Goal: Task Accomplishment & Management: Use online tool/utility

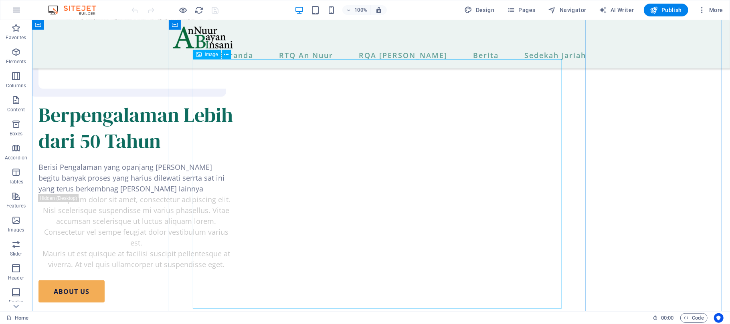
scroll to position [695, 0]
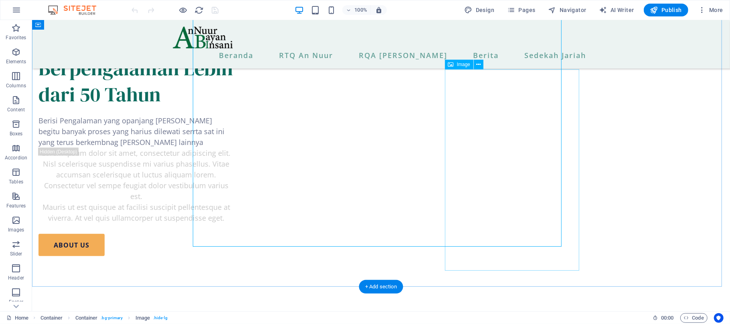
scroll to position [802, 0]
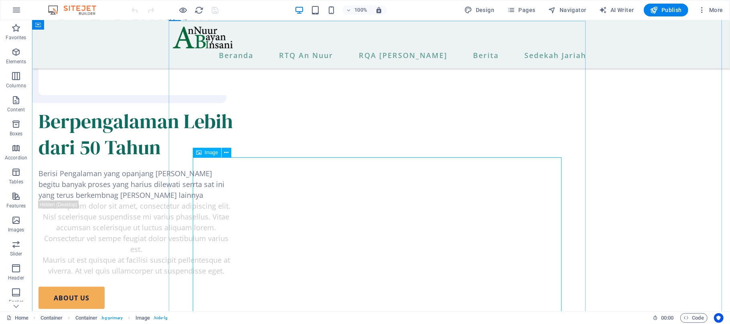
click at [213, 152] on span "Image" at bounding box center [211, 152] width 13 height 5
click at [206, 152] on span "Image" at bounding box center [211, 152] width 13 height 5
select select "px"
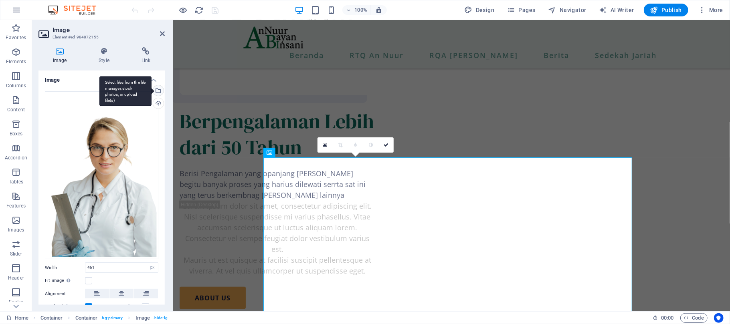
click at [157, 95] on div "Select files from the file manager, stock photos, or upload file(s)" at bounding box center [158, 91] width 12 height 12
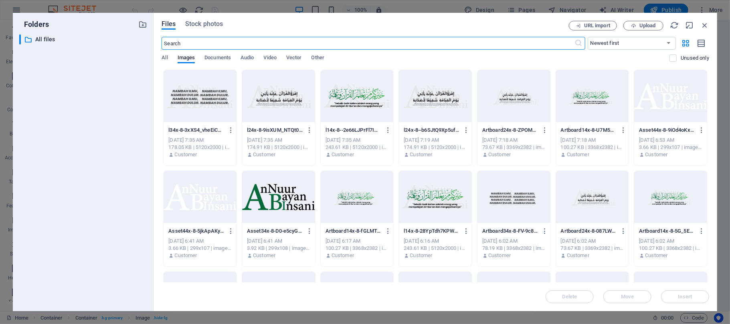
scroll to position [1110, 0]
click at [369, 114] on div at bounding box center [357, 96] width 73 height 52
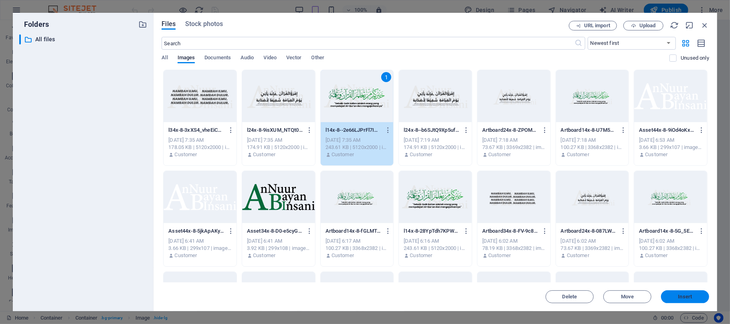
click at [688, 299] on span "Insert" at bounding box center [685, 297] width 14 height 5
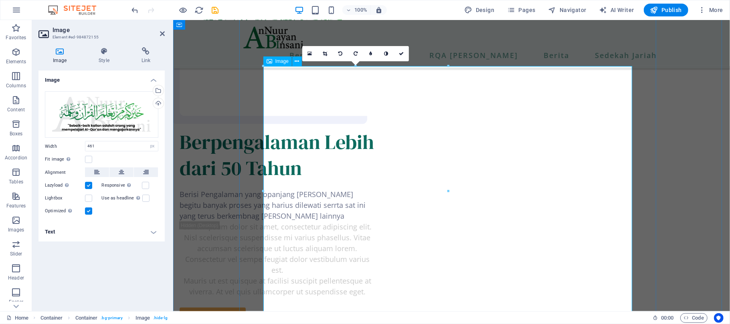
scroll to position [893, 0]
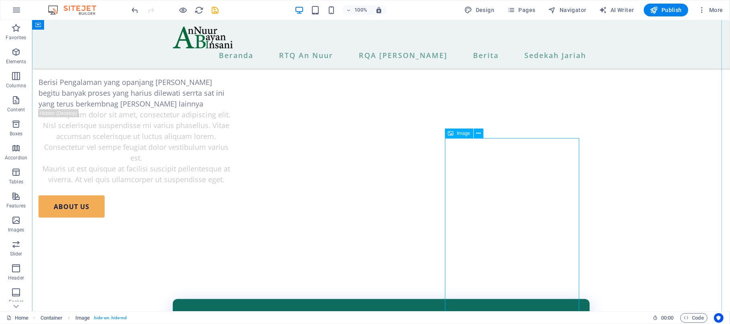
click at [464, 135] on span "Image" at bounding box center [463, 133] width 13 height 5
select select "px"
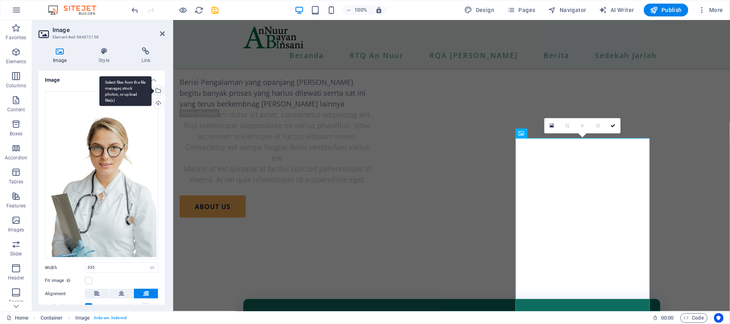
click at [156, 90] on div "Select files from the file manager, stock photos, or upload file(s)" at bounding box center [158, 91] width 12 height 12
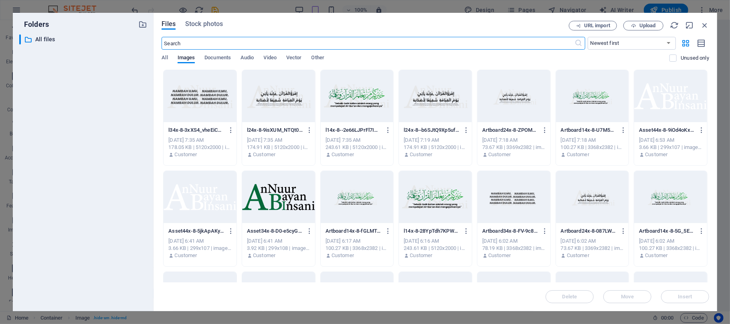
type input "100"
select select "%"
click at [270, 205] on div at bounding box center [278, 197] width 73 height 52
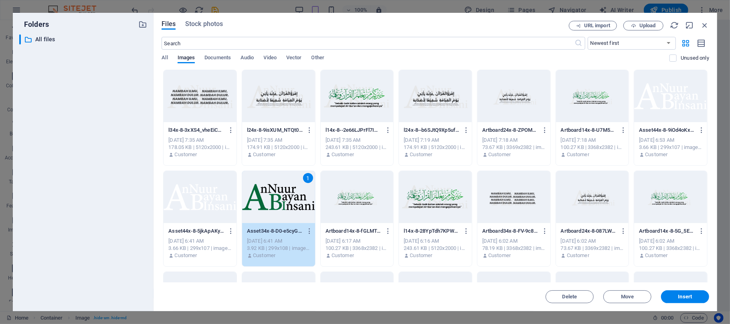
click at [697, 115] on div at bounding box center [670, 96] width 73 height 52
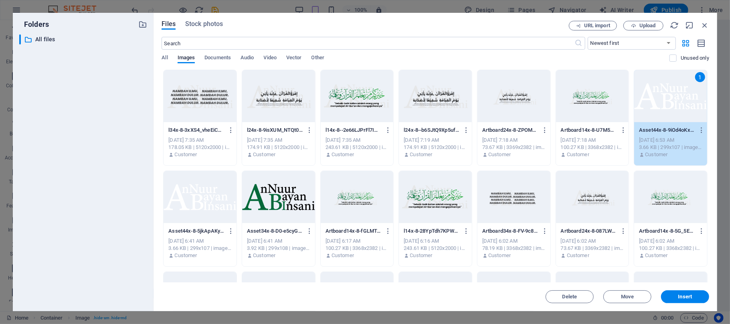
click at [201, 202] on div at bounding box center [200, 197] width 73 height 52
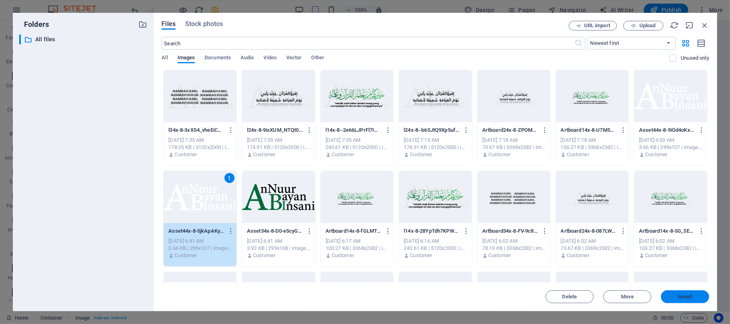
click at [678, 295] on span "Insert" at bounding box center [685, 297] width 14 height 5
type input "335"
select select "px"
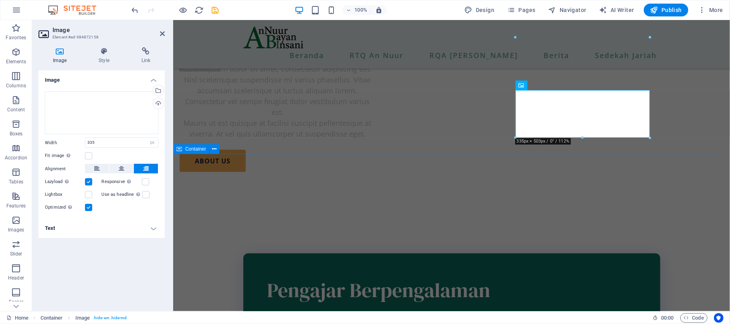
scroll to position [930, 0]
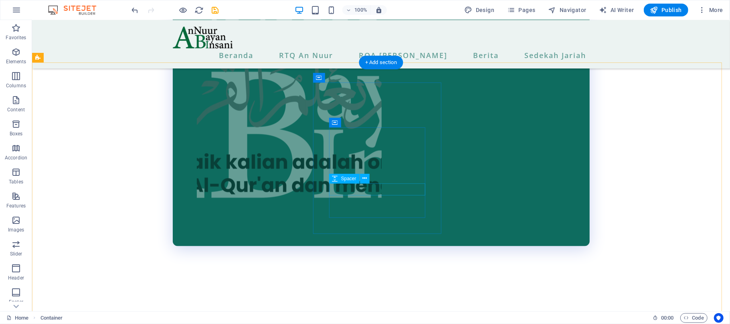
scroll to position [1357, 0]
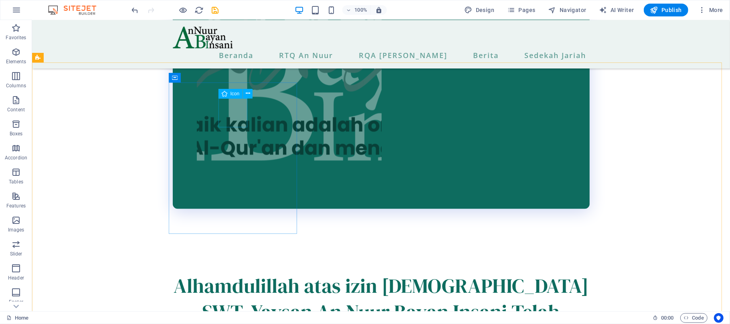
click at [235, 95] on span "Icon" at bounding box center [234, 93] width 9 height 5
click at [233, 93] on span "Icon" at bounding box center [234, 93] width 9 height 5
select select "xMidYMid"
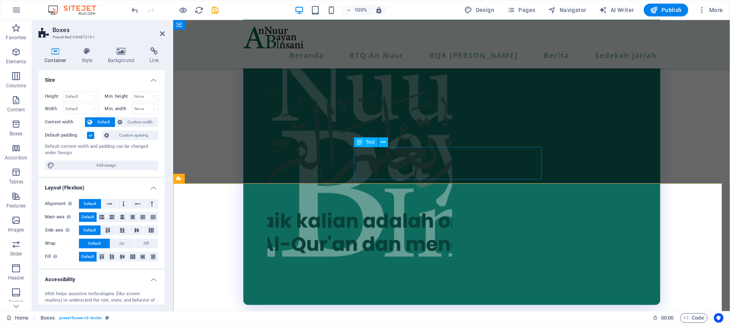
scroll to position [994, 0]
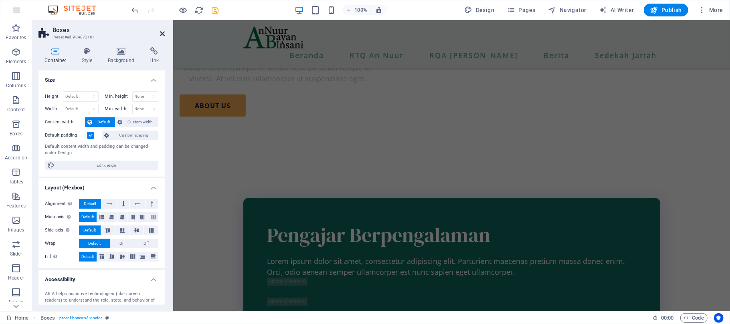
click at [160, 32] on icon at bounding box center [162, 33] width 5 height 6
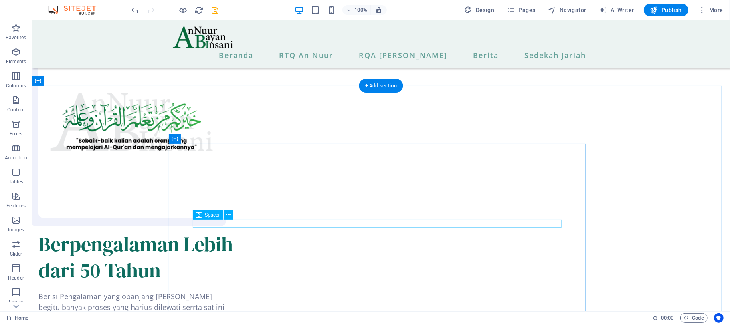
scroll to position [765, 0]
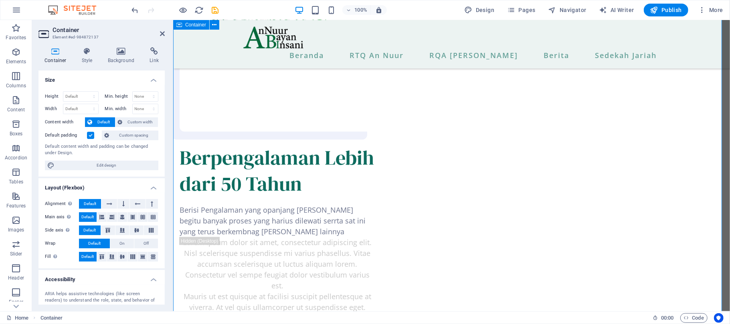
click at [156, 31] on h2 "Container" at bounding box center [109, 29] width 112 height 7
click at [162, 31] on icon at bounding box center [162, 33] width 5 height 6
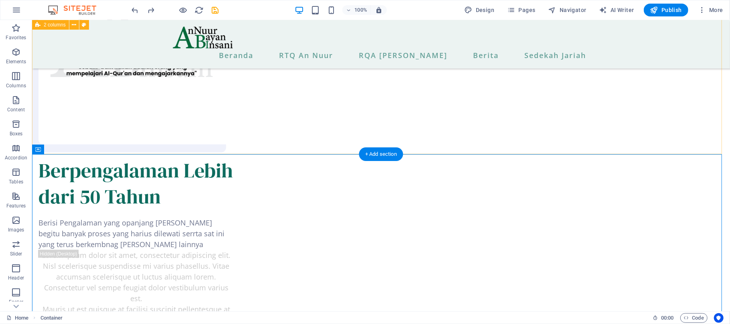
scroll to position [757, 0]
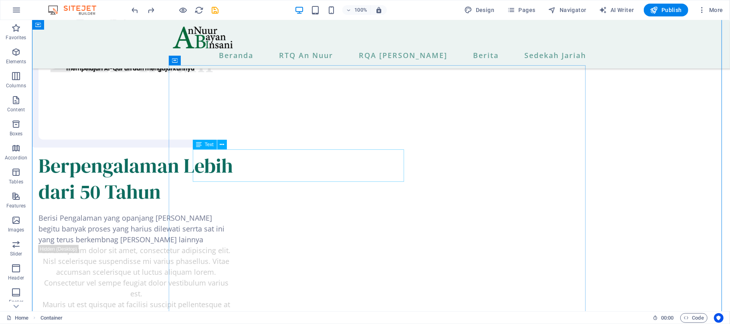
click at [208, 145] on span "Text" at bounding box center [209, 144] width 9 height 5
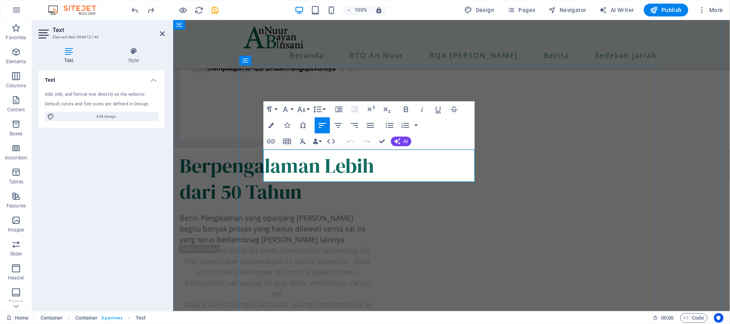
drag, startPoint x: 473, startPoint y: 176, endPoint x: 299, endPoint y: 154, distance: 175.0
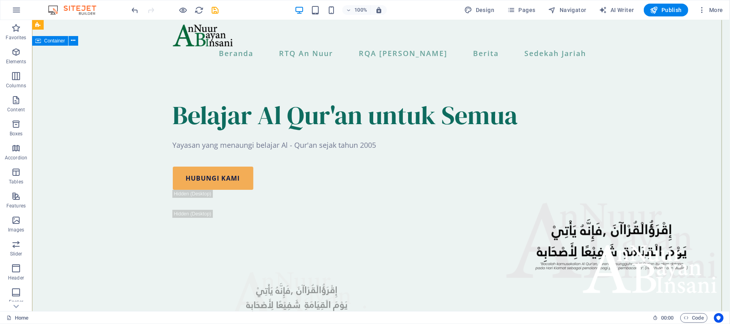
scroll to position [0, 0]
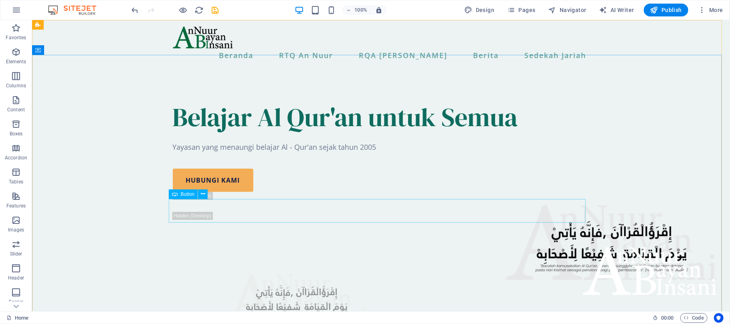
click at [188, 193] on span "Button" at bounding box center [188, 194] width 14 height 5
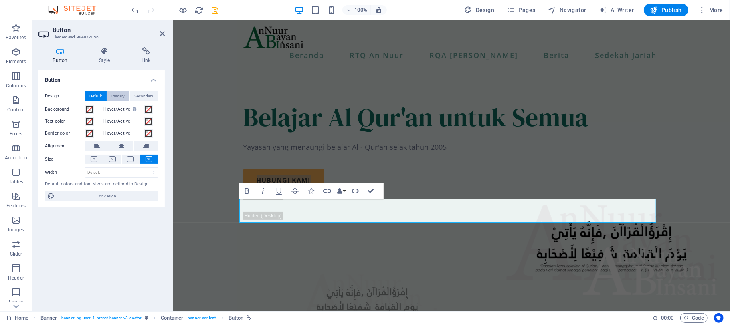
click at [112, 95] on span "Primary" at bounding box center [118, 96] width 13 height 10
click at [89, 93] on button "Default" at bounding box center [96, 96] width 22 height 10
click at [146, 58] on h4 "Link" at bounding box center [146, 55] width 38 height 17
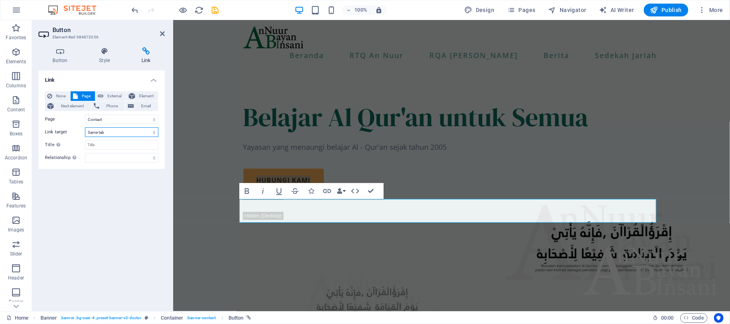
click at [111, 133] on select "New tab Same tab Overlay" at bounding box center [121, 132] width 73 height 10
click at [123, 133] on select "New tab Same tab Overlay" at bounding box center [121, 132] width 73 height 10
click at [115, 97] on span "External" at bounding box center [115, 96] width 18 height 10
select select "blank"
click at [84, 97] on span "Page" at bounding box center [86, 96] width 12 height 10
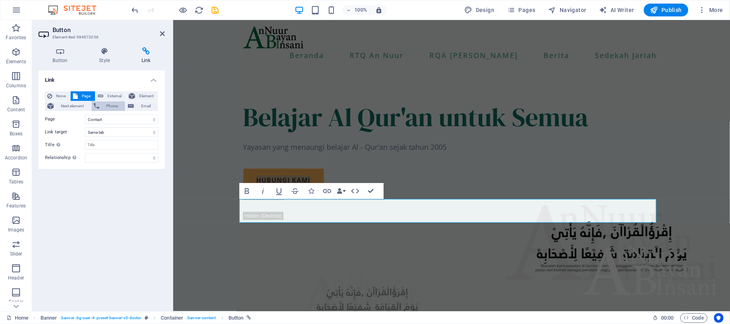
click at [111, 105] on span "Phone" at bounding box center [112, 106] width 21 height 10
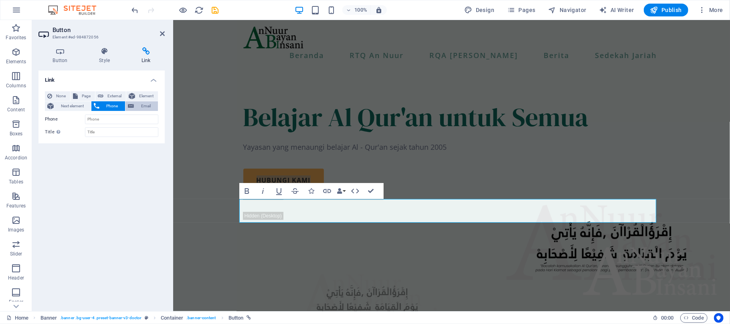
click at [133, 107] on icon at bounding box center [131, 106] width 6 height 10
click at [142, 98] on span "Element" at bounding box center [146, 96] width 18 height 10
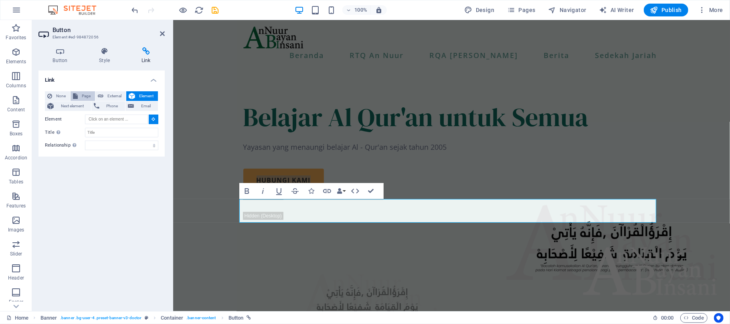
click at [79, 98] on button "Page" at bounding box center [83, 96] width 24 height 10
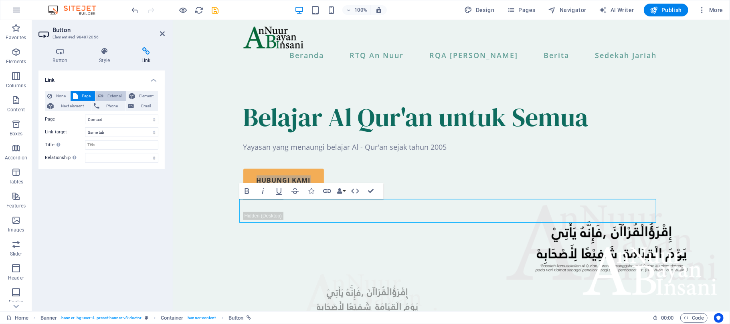
click at [110, 97] on span "External" at bounding box center [115, 96] width 18 height 10
select select "blank"
click at [110, 133] on select "New tab Same tab Overlay" at bounding box center [121, 132] width 73 height 10
click at [111, 119] on input "/17906935" at bounding box center [121, 120] width 73 height 10
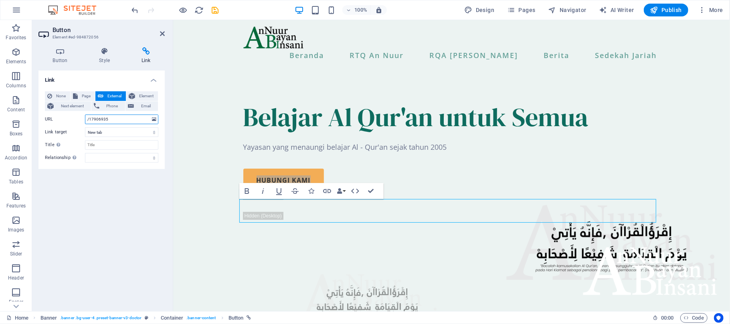
drag, startPoint x: 114, startPoint y: 117, endPoint x: 79, endPoint y: 116, distance: 34.5
click at [79, 116] on div "URL /17906935" at bounding box center [101, 120] width 113 height 10
click at [119, 209] on div "Link None Page External Element Next element Phone Email Page Beranda RTQ An Nu…" at bounding box center [101, 188] width 126 height 235
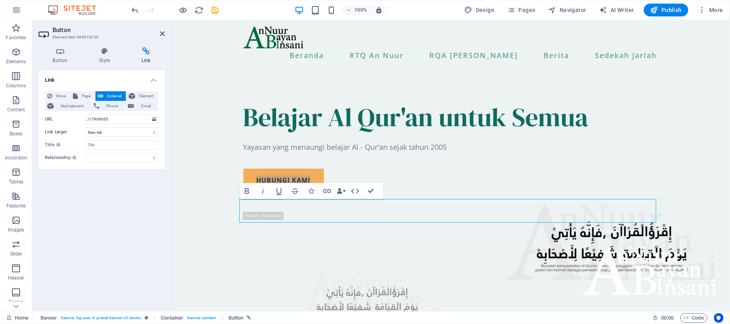
click at [159, 32] on h2 "Button" at bounding box center [109, 29] width 112 height 7
click at [163, 32] on icon at bounding box center [162, 33] width 5 height 6
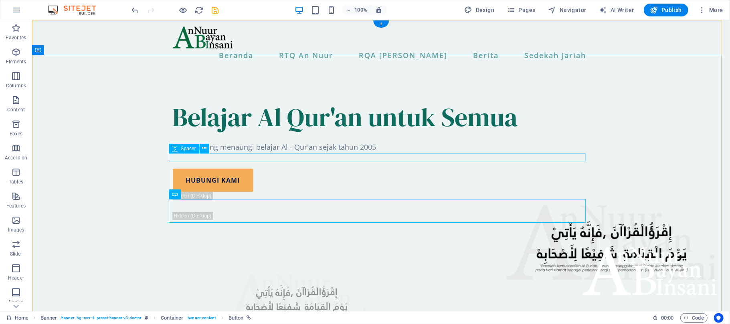
click at [560, 142] on div at bounding box center [380, 137] width 417 height 8
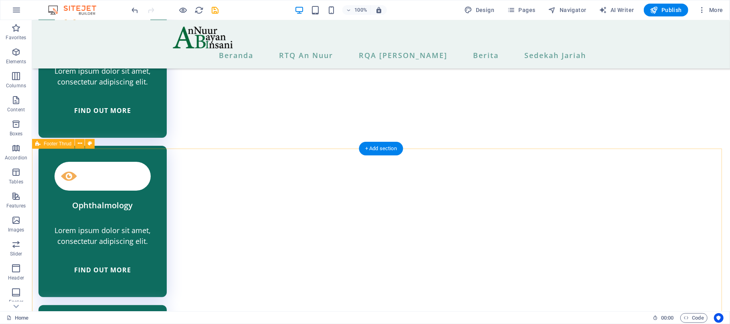
scroll to position [2084, 0]
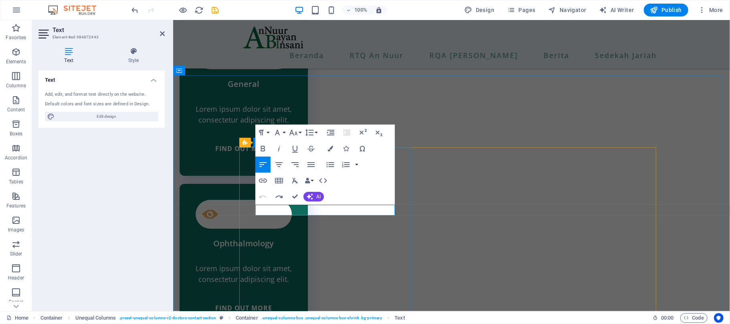
scroll to position [1992, 0]
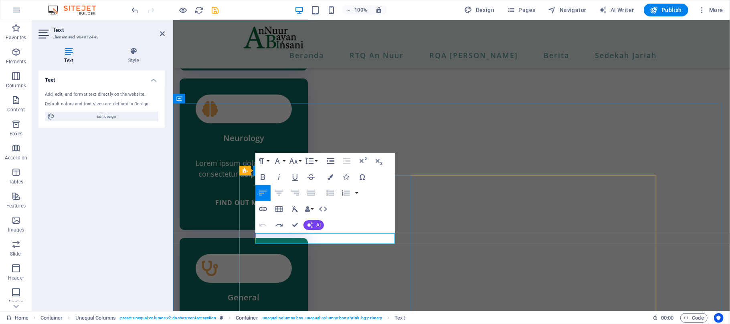
drag, startPoint x: 375, startPoint y: 238, endPoint x: 260, endPoint y: 238, distance: 114.6
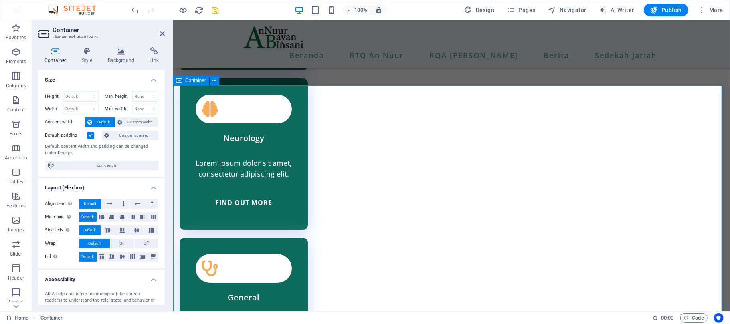
scroll to position [2152, 0]
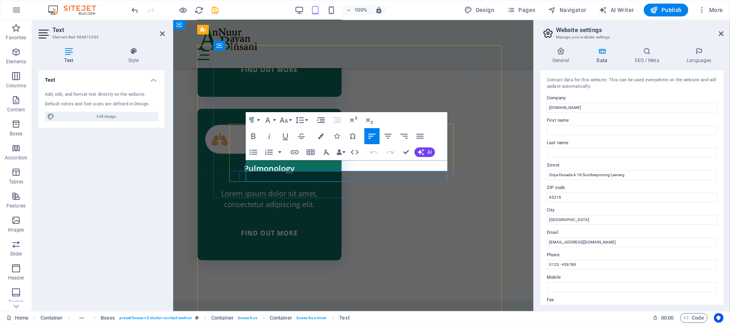
scroll to position [2407, 0]
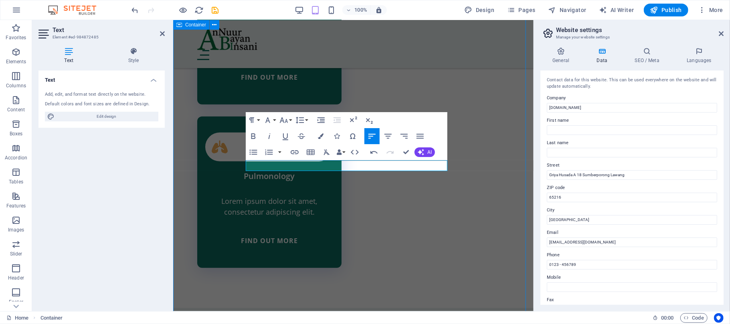
scroll to position [2104, 0]
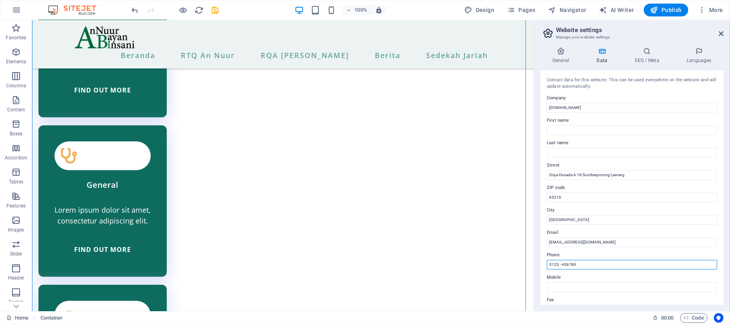
click at [579, 267] on input "0123 - 456789" at bounding box center [632, 265] width 170 height 10
drag, startPoint x: 588, startPoint y: 269, endPoint x: 539, endPoint y: 264, distance: 48.7
click at [539, 264] on div "General Data SEO / Meta Languages Website name [DOMAIN_NAME] Logo Drag files he…" at bounding box center [632, 176] width 196 height 271
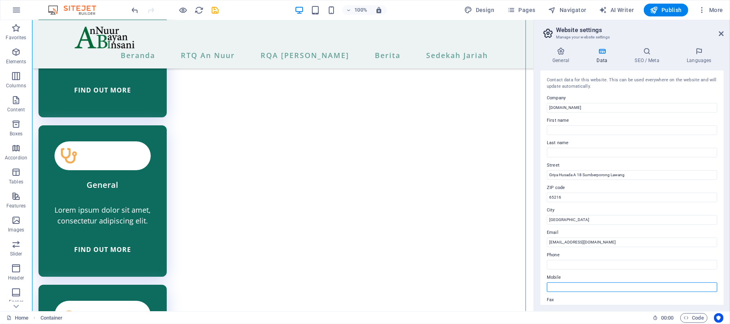
click at [571, 285] on input "Mobile" at bounding box center [632, 288] width 170 height 10
type input "085174478154"
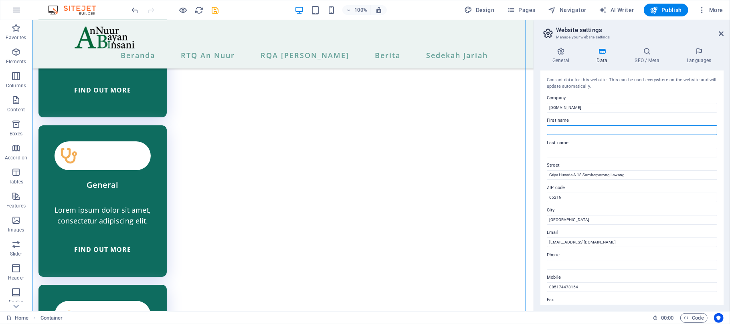
type input "an"
type input "nuur"
drag, startPoint x: 576, startPoint y: 128, endPoint x: 542, endPoint y: 129, distance: 33.7
click at [542, 129] on div "Contact data for this website. This can be used everywhere on the website and w…" at bounding box center [631, 188] width 183 height 235
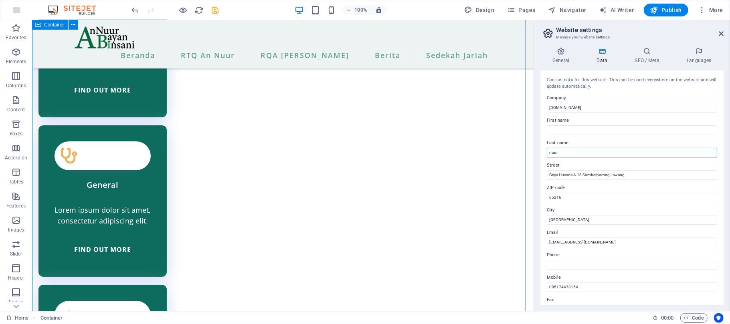
drag, startPoint x: 582, startPoint y: 174, endPoint x: 523, endPoint y: 154, distance: 63.0
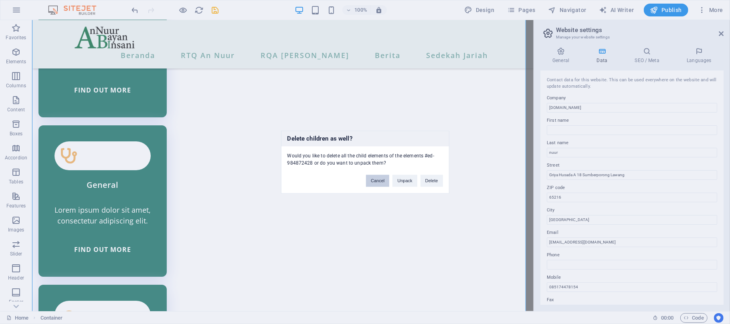
click at [383, 183] on button "Cancel" at bounding box center [377, 181] width 23 height 12
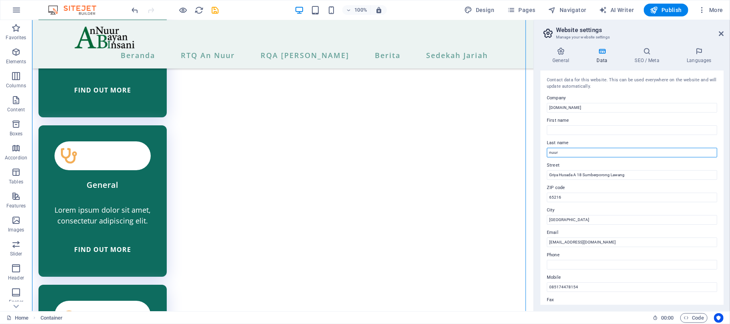
click at [566, 152] on input "nuur" at bounding box center [632, 153] width 170 height 10
drag, startPoint x: 569, startPoint y: 152, endPoint x: 549, endPoint y: 152, distance: 20.4
click at [549, 152] on input "nuur" at bounding box center [632, 153] width 170 height 10
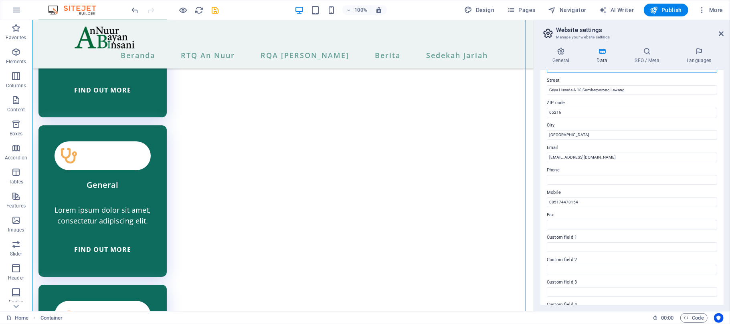
scroll to position [150, 0]
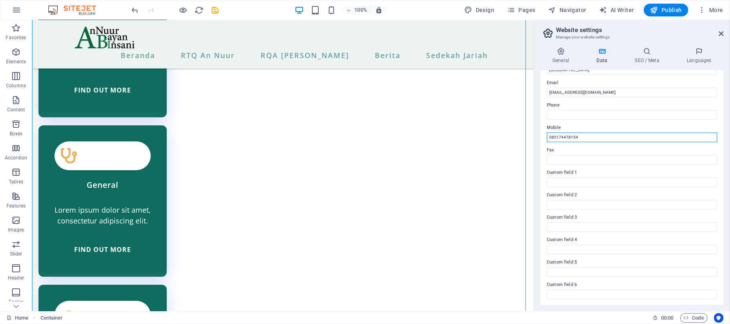
click at [581, 139] on input "085174478154" at bounding box center [632, 138] width 170 height 10
click at [594, 138] on input "085174478154" at bounding box center [632, 138] width 170 height 10
click at [592, 140] on input "085174478154" at bounding box center [632, 138] width 170 height 10
click at [568, 55] on h4 "General" at bounding box center [562, 55] width 44 height 17
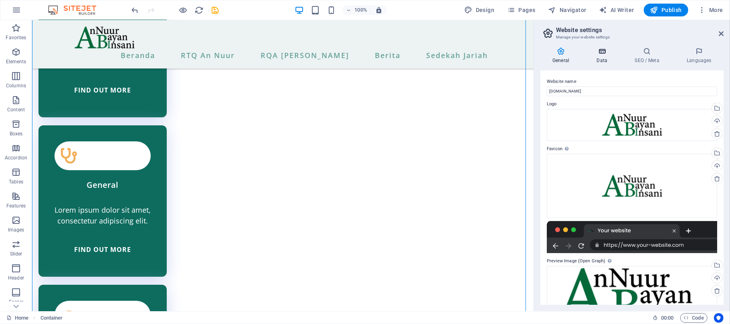
click at [588, 55] on h4 "Data" at bounding box center [603, 55] width 38 height 17
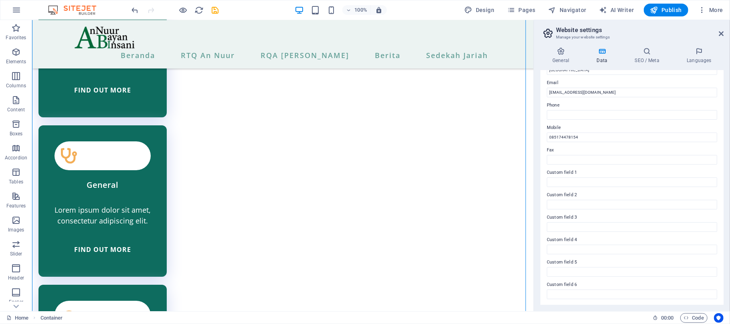
click at [724, 33] on aside "Website settings Manage your website settings General Data SEO / Meta Languages…" at bounding box center [632, 165] width 196 height 291
click at [720, 34] on icon at bounding box center [721, 33] width 5 height 6
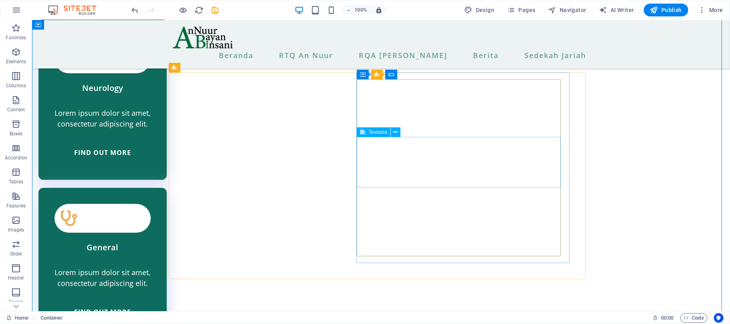
scroll to position [1998, 0]
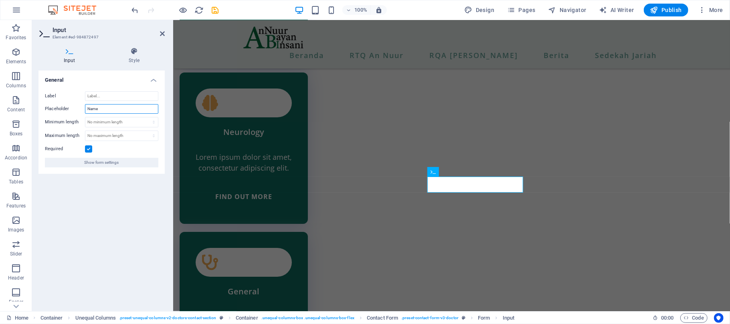
drag, startPoint x: 110, startPoint y: 108, endPoint x: 67, endPoint y: 106, distance: 42.5
click at [67, 106] on div "Placeholder Name" at bounding box center [101, 109] width 113 height 10
type input "Nama"
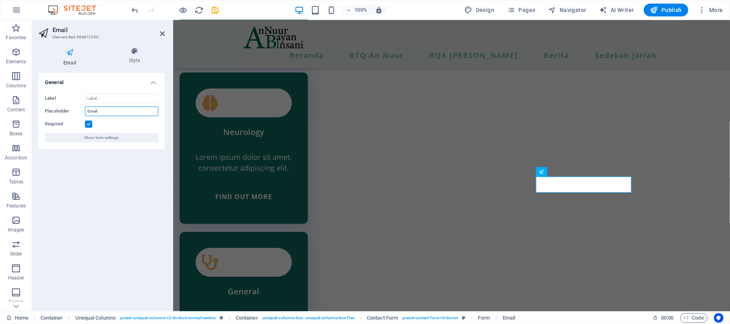
drag, startPoint x: 108, startPoint y: 110, endPoint x: 65, endPoint y: 111, distance: 43.3
click at [66, 111] on div "Placeholder Email" at bounding box center [101, 112] width 113 height 10
type input "Surel"
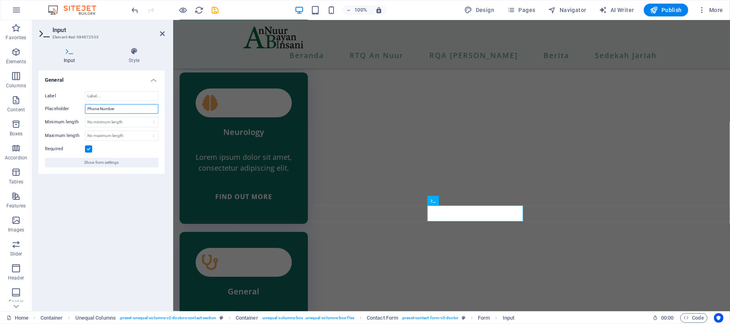
drag, startPoint x: 123, startPoint y: 109, endPoint x: 65, endPoint y: 100, distance: 59.2
click at [65, 100] on div "Label Placeholder Phone Number Minimum length No minimum length chars Maximum l…" at bounding box center [101, 129] width 126 height 89
type input "Nomor HP"
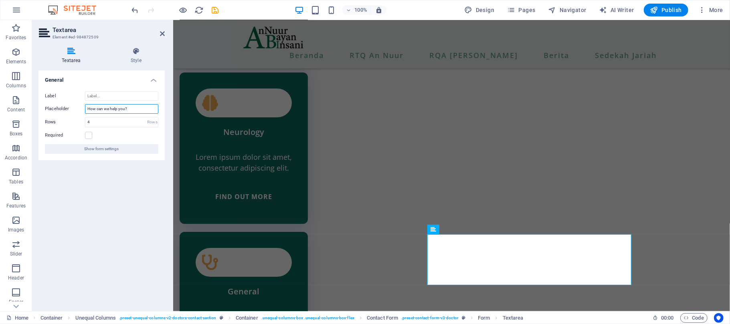
drag, startPoint x: 131, startPoint y: 109, endPoint x: 76, endPoint y: 109, distance: 54.5
click at [76, 109] on div "Placeholder How can we help you?" at bounding box center [101, 109] width 113 height 10
type input "B"
type input "a"
type input "[PERSON_NAME] bisa kami bantu?"
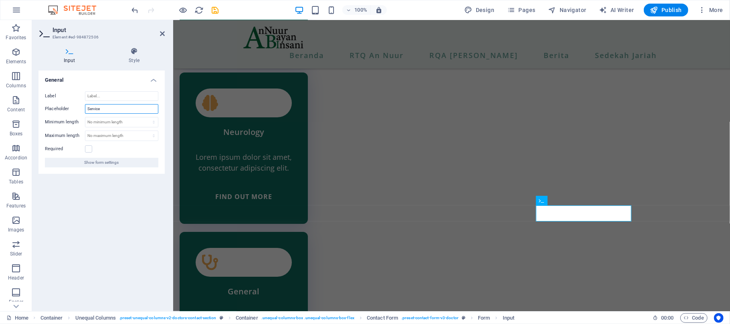
drag, startPoint x: 106, startPoint y: 104, endPoint x: 73, endPoint y: 104, distance: 33.3
click at [73, 104] on div "Placeholder Service" at bounding box center [101, 109] width 113 height 10
type input "Kelas"
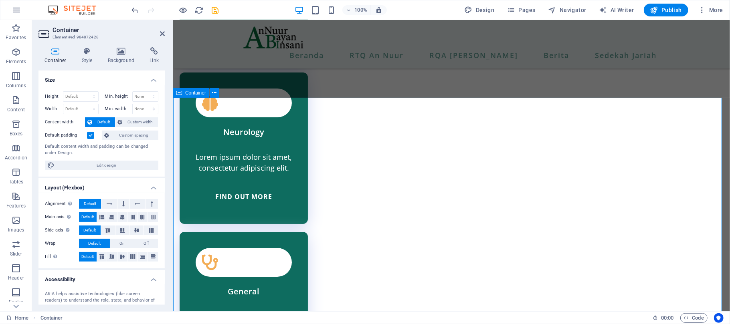
scroll to position [2104, 0]
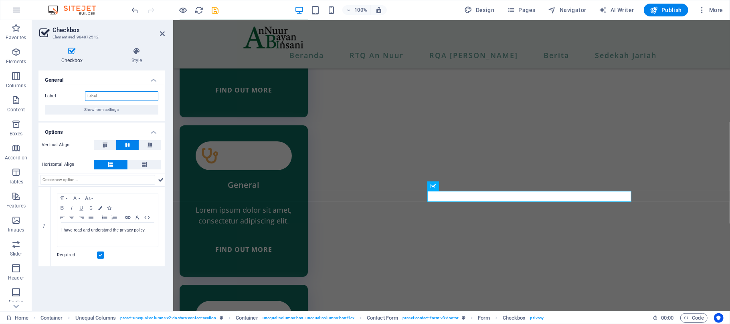
click at [99, 93] on input "Label" at bounding box center [121, 96] width 73 height 10
click at [138, 235] on div "I have read and understand the privacy policy." at bounding box center [107, 235] width 101 height 24
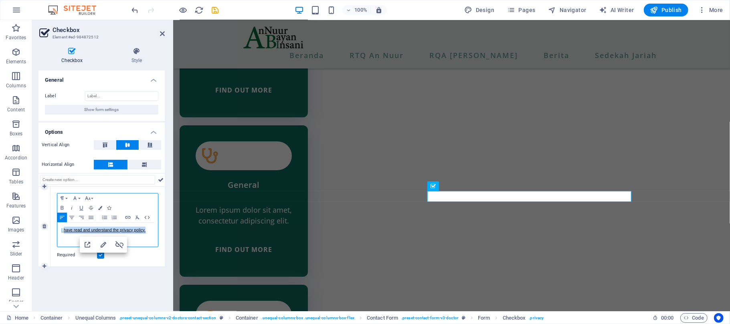
drag, startPoint x: 148, startPoint y: 231, endPoint x: 65, endPoint y: 231, distance: 83.4
click at [65, 231] on p "I have read and understand the privacy policy." at bounding box center [107, 230] width 93 height 7
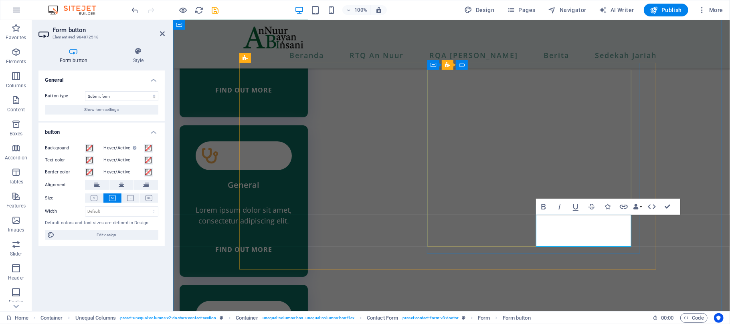
type button "Submit"
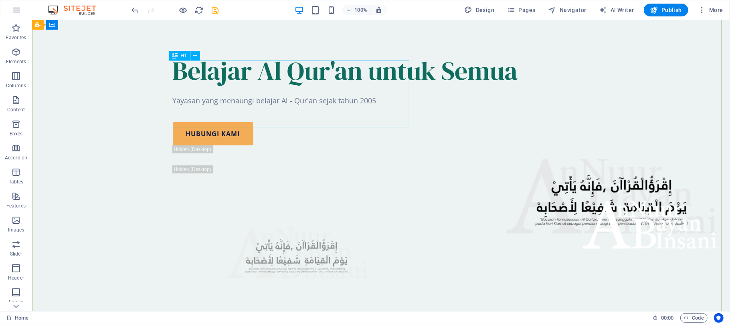
scroll to position [0, 0]
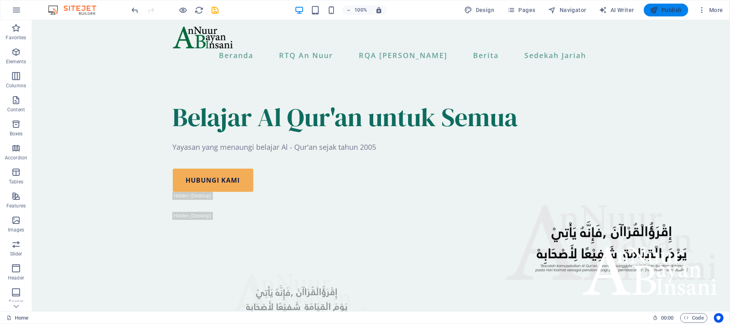
click at [662, 10] on span "Publish" at bounding box center [666, 10] width 32 height 8
click at [664, 10] on span "Publish" at bounding box center [666, 10] width 32 height 8
checkbox input "false"
